Goal: Entertainment & Leisure: Consume media (video, audio)

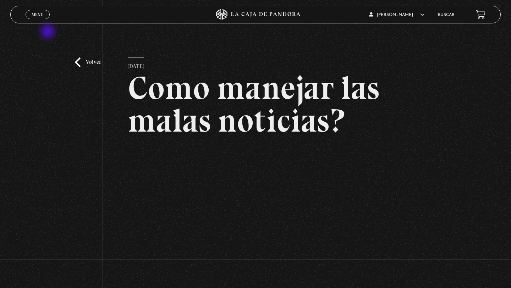
scroll to position [52, 0]
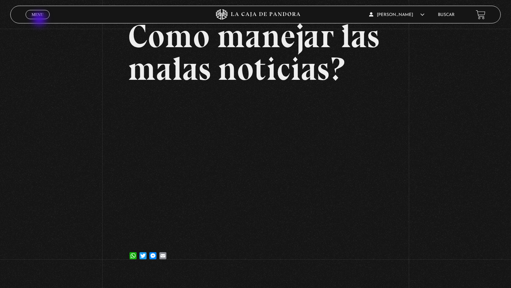
click at [40, 20] on div "Menu Cerrar" at bounding box center [102, 14] width 153 height 17
click at [40, 15] on span "Menu" at bounding box center [38, 14] width 12 height 4
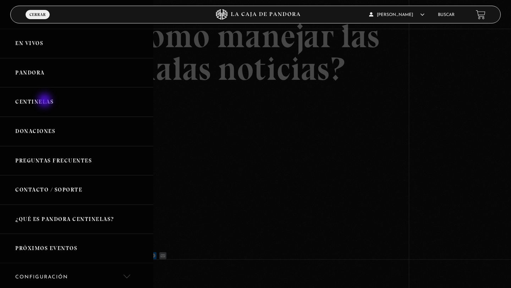
click at [45, 101] on link "Centinelas" at bounding box center [76, 101] width 153 height 29
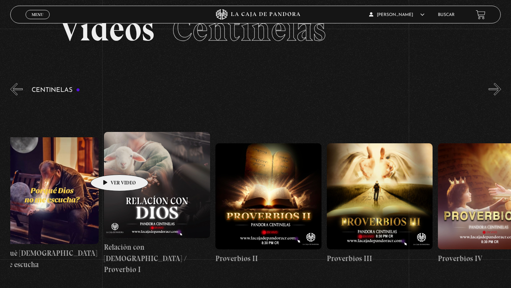
scroll to position [0, 228]
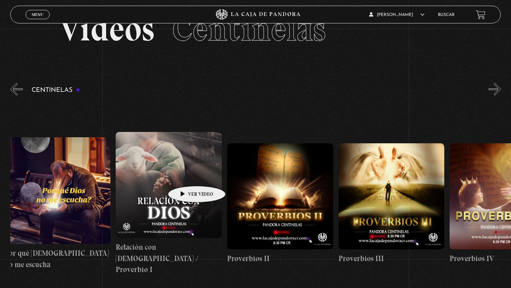
click at [186, 175] on figure at bounding box center [169, 185] width 106 height 106
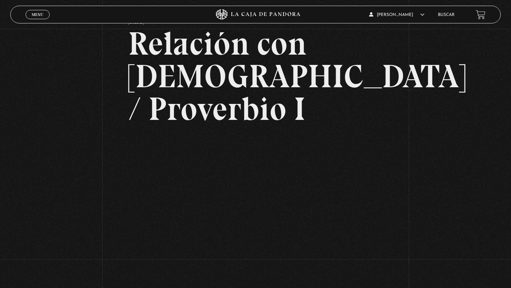
scroll to position [47, 0]
